Goal: Task Accomplishment & Management: Complete application form

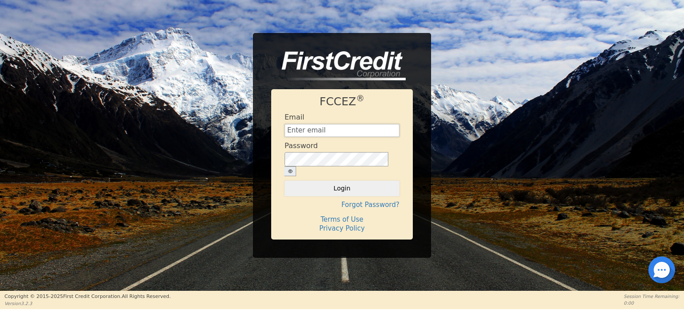
type input "Management@EnvyLuxeVacations.com"
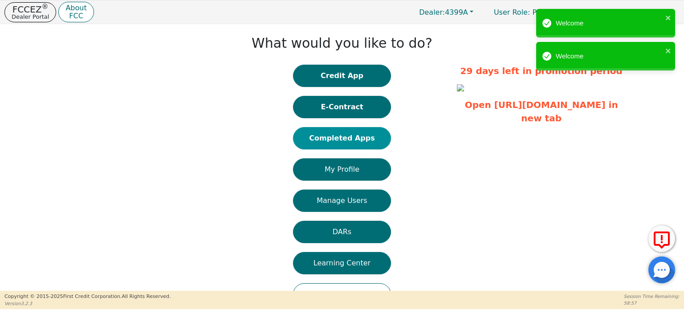
click at [352, 138] on button "Completed Apps" at bounding box center [342, 138] width 98 height 22
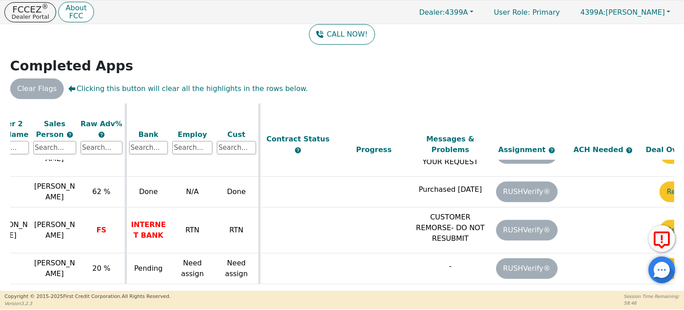
scroll to position [802, 312]
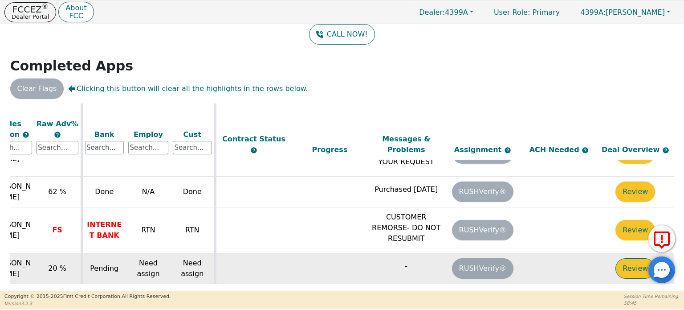
click at [637, 258] on button "Review" at bounding box center [636, 268] width 40 height 20
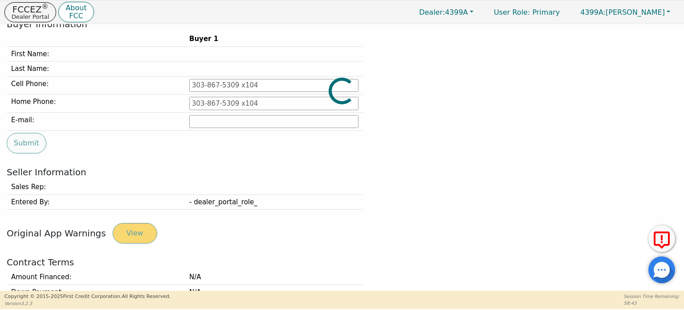
type input "[PHONE_NUMBER]"
type input "[EMAIL_ADDRESS][PERSON_NAME][DOMAIN_NAME]"
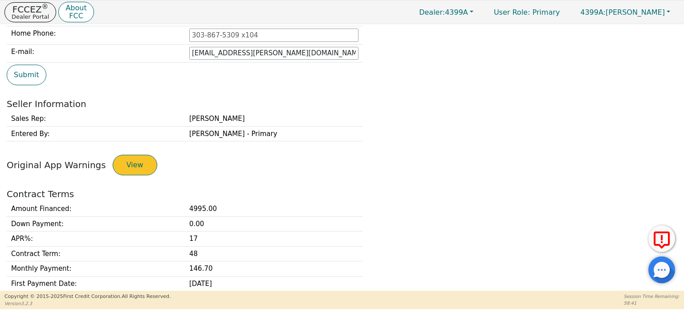
scroll to position [289, 0]
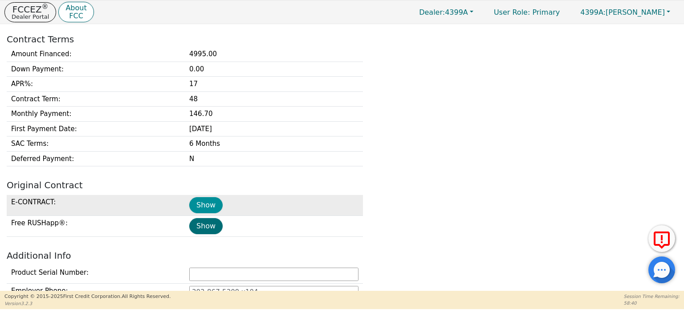
click at [207, 203] on button "Show" at bounding box center [205, 205] width 33 height 16
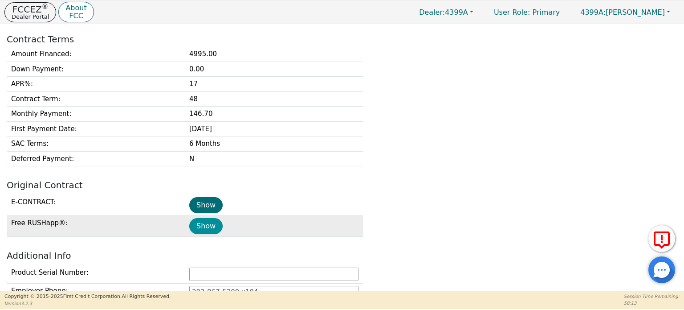
click at [208, 224] on button "Show" at bounding box center [205, 226] width 33 height 16
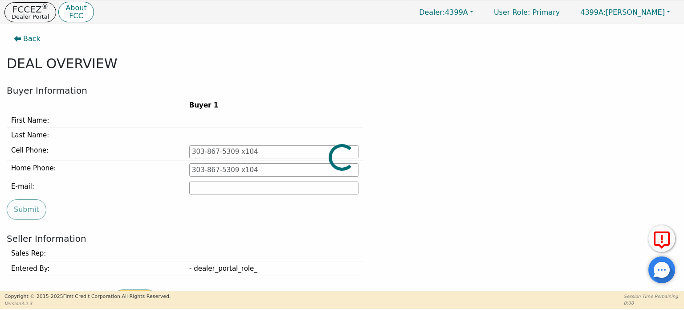
type input "[PHONE_NUMBER]"
type input "[EMAIL_ADDRESS][PERSON_NAME][DOMAIN_NAME]"
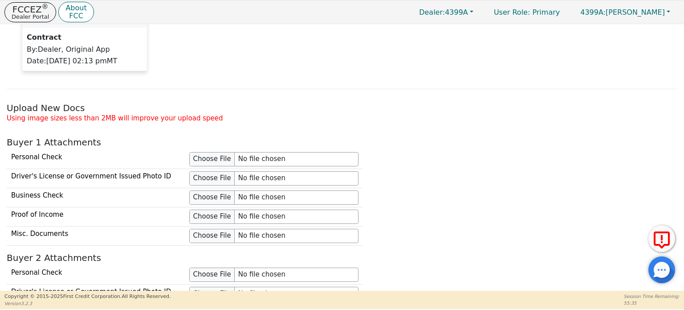
scroll to position [762, 0]
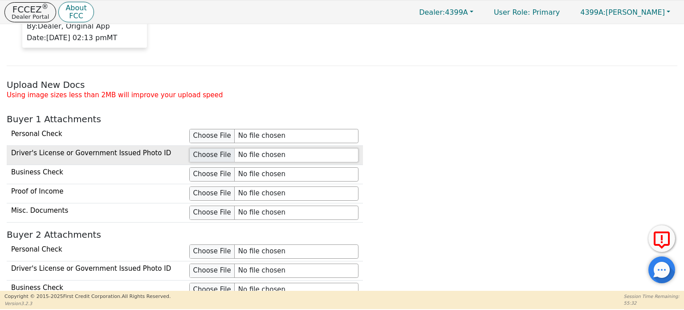
click at [207, 154] on input "file" at bounding box center [273, 155] width 169 height 14
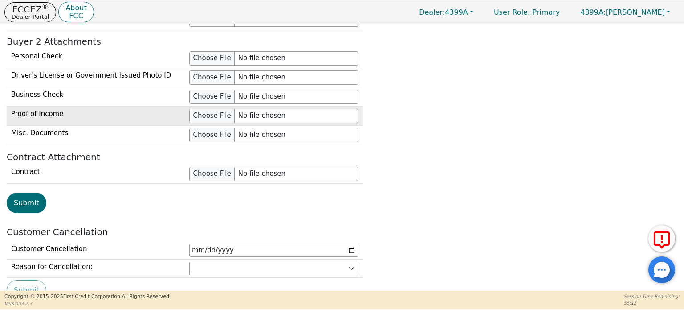
scroll to position [993, 0]
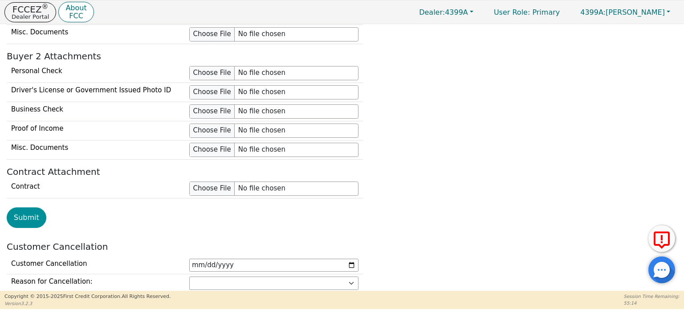
click at [31, 210] on button "Submit" at bounding box center [27, 217] width 40 height 20
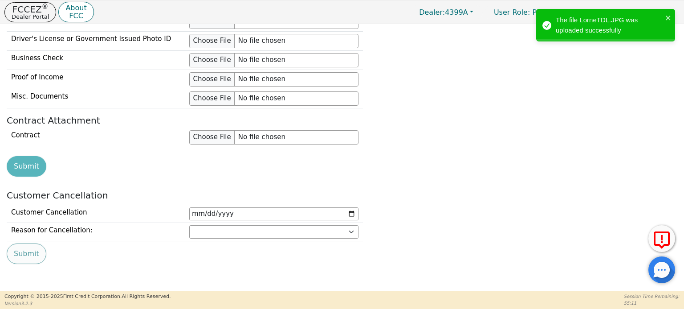
scroll to position [940, 0]
